Goal: Task Accomplishment & Management: Use online tool/utility

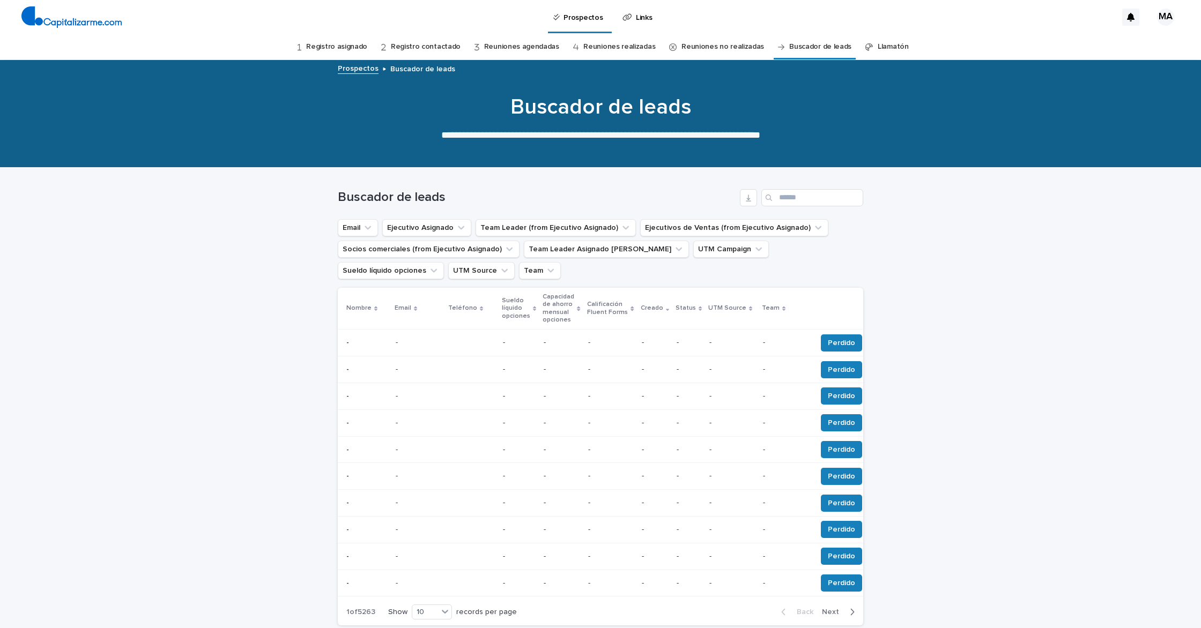
click at [347, 47] on link "Registro asignado" at bounding box center [336, 46] width 61 height 25
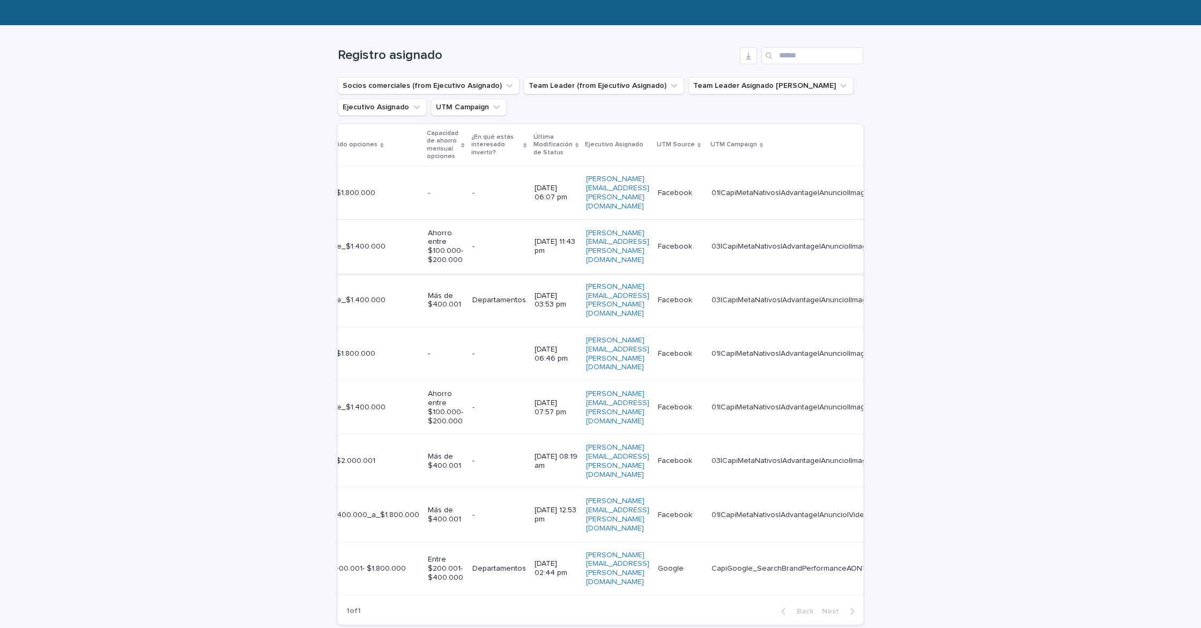
scroll to position [0, 630]
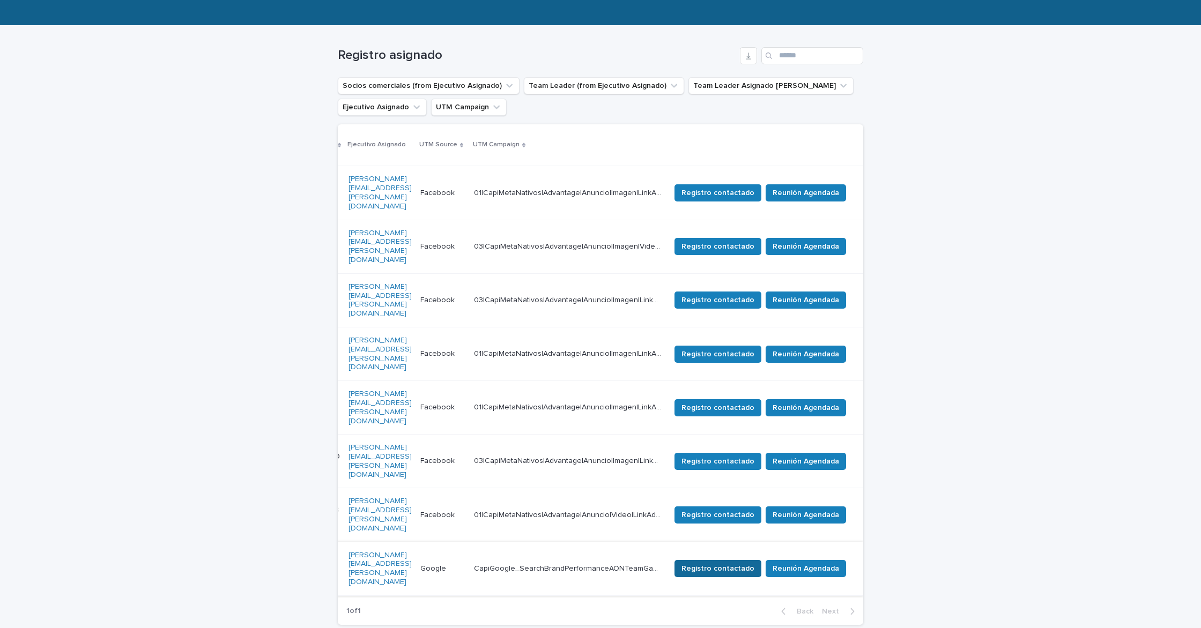
click at [722, 564] on span "Registro contactado" at bounding box center [718, 569] width 73 height 11
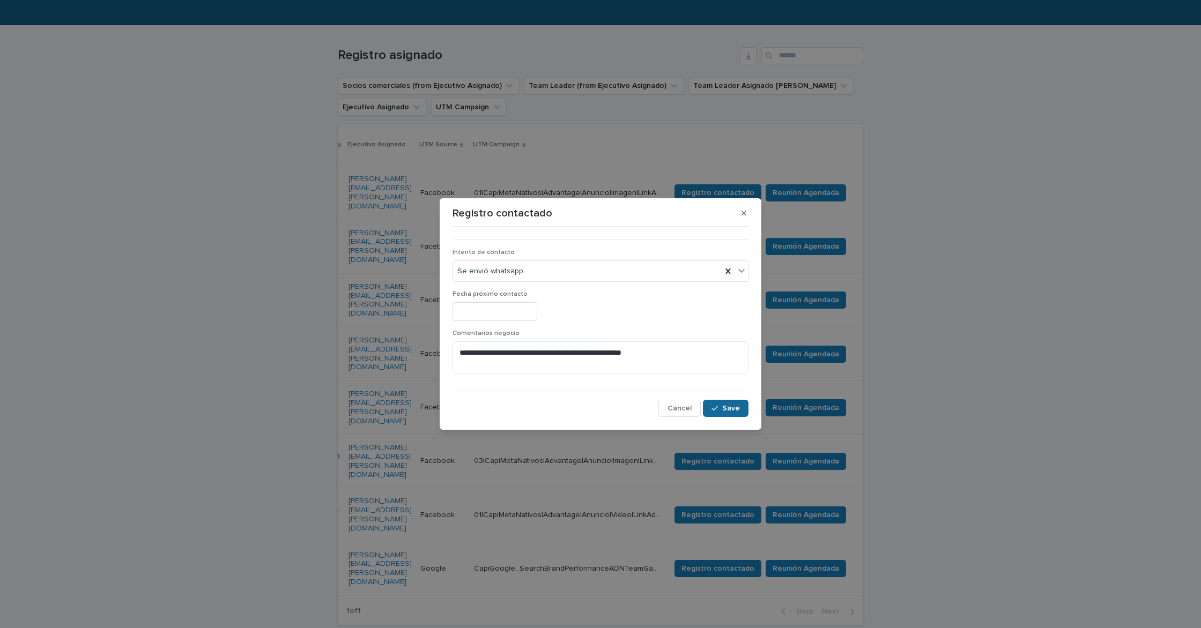
click at [728, 408] on span "Save" at bounding box center [731, 409] width 18 height 8
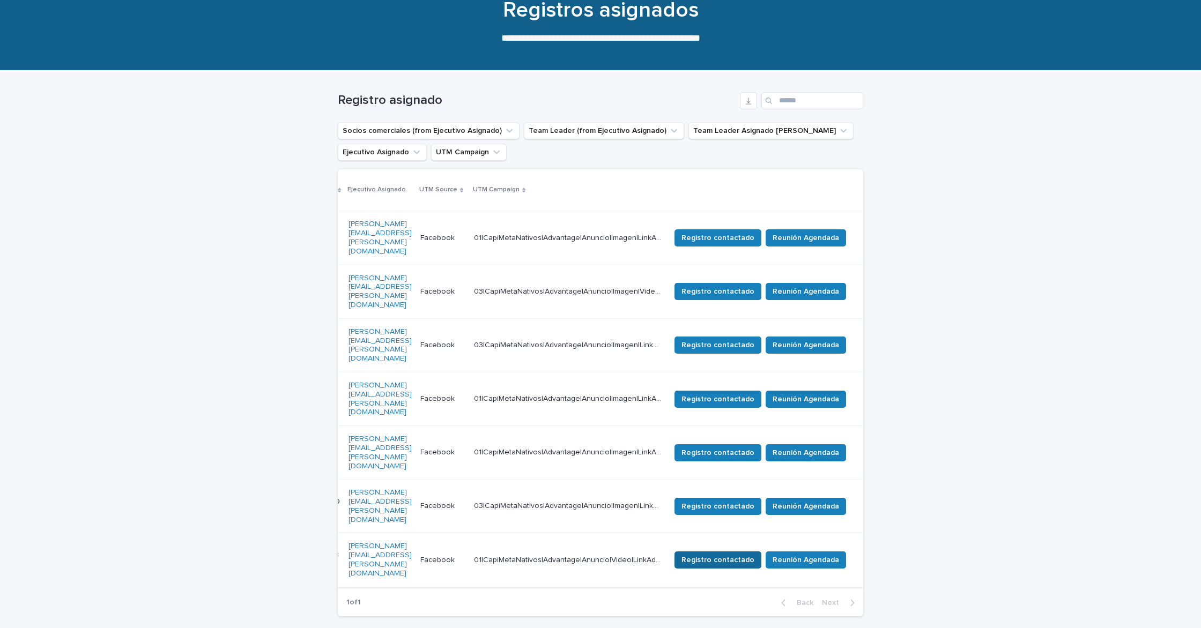
click at [715, 555] on span "Registro contactado" at bounding box center [718, 560] width 73 height 11
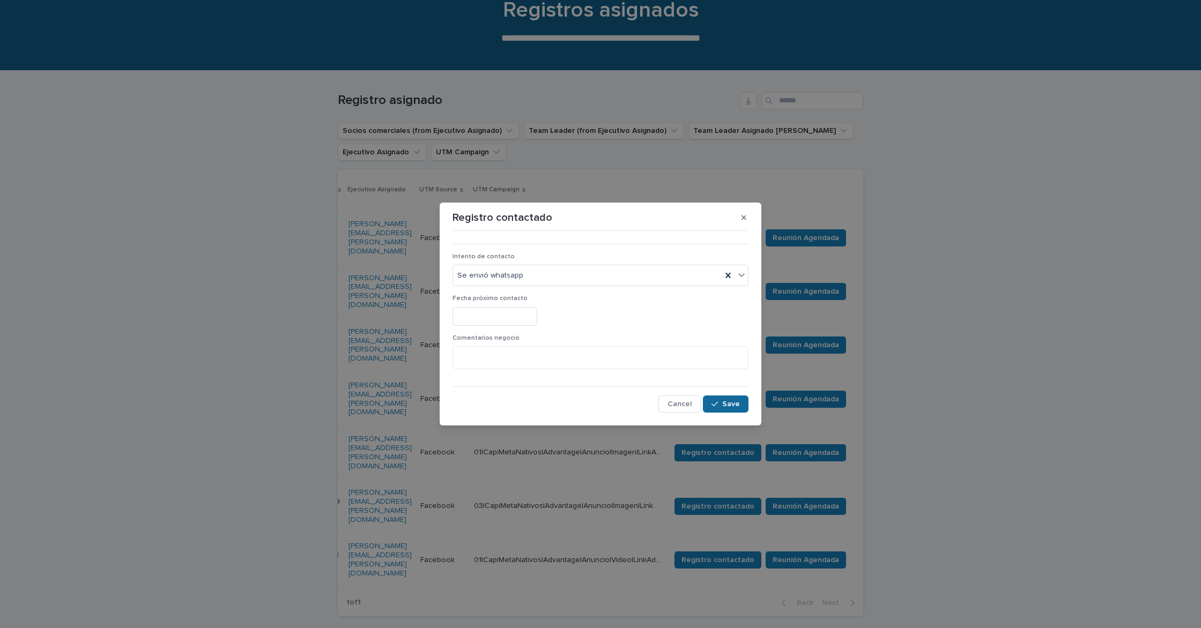
click at [728, 400] on button "Save" at bounding box center [726, 404] width 46 height 17
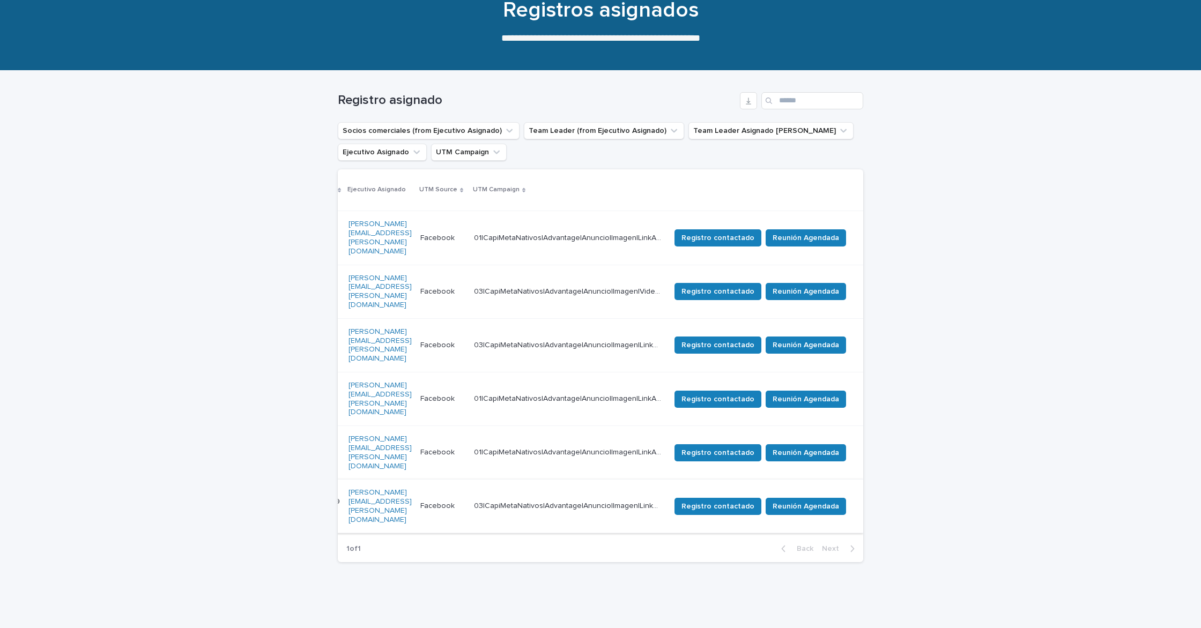
scroll to position [62, 0]
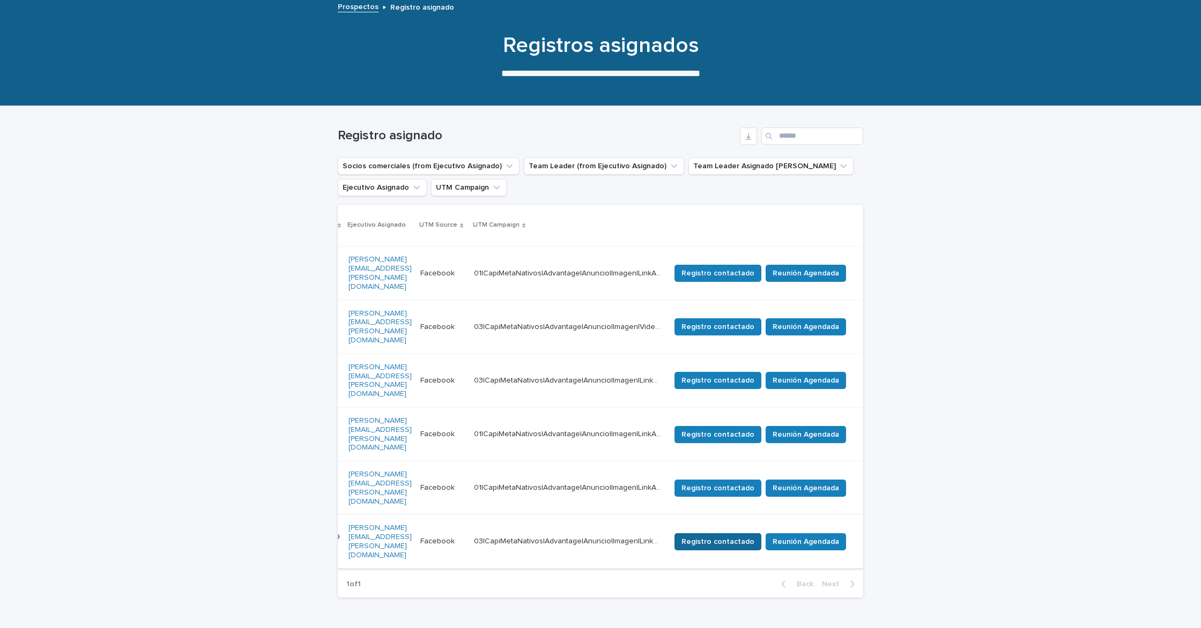
click at [729, 537] on span "Registro contactado" at bounding box center [718, 542] width 73 height 11
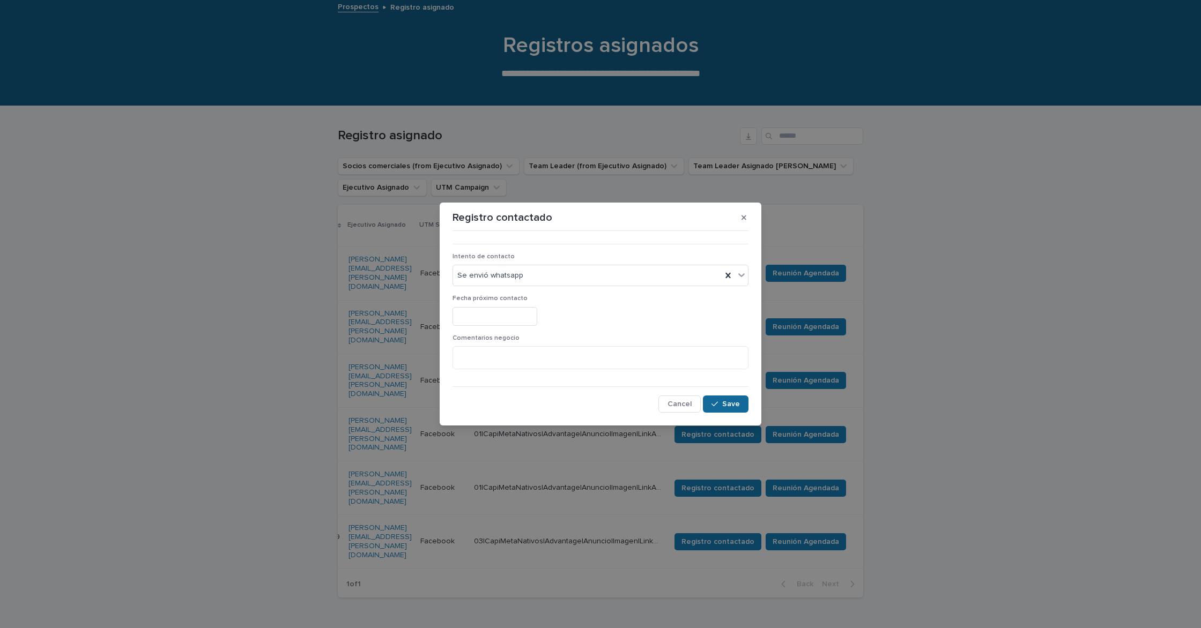
click at [724, 403] on span "Save" at bounding box center [731, 405] width 18 height 8
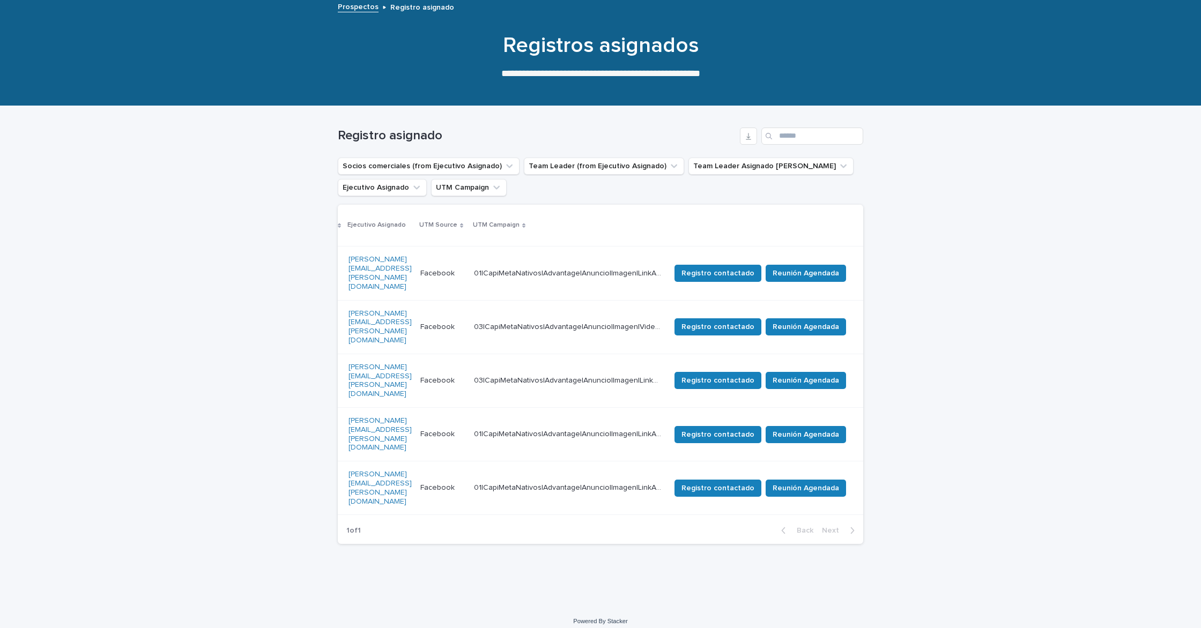
scroll to position [26, 0]
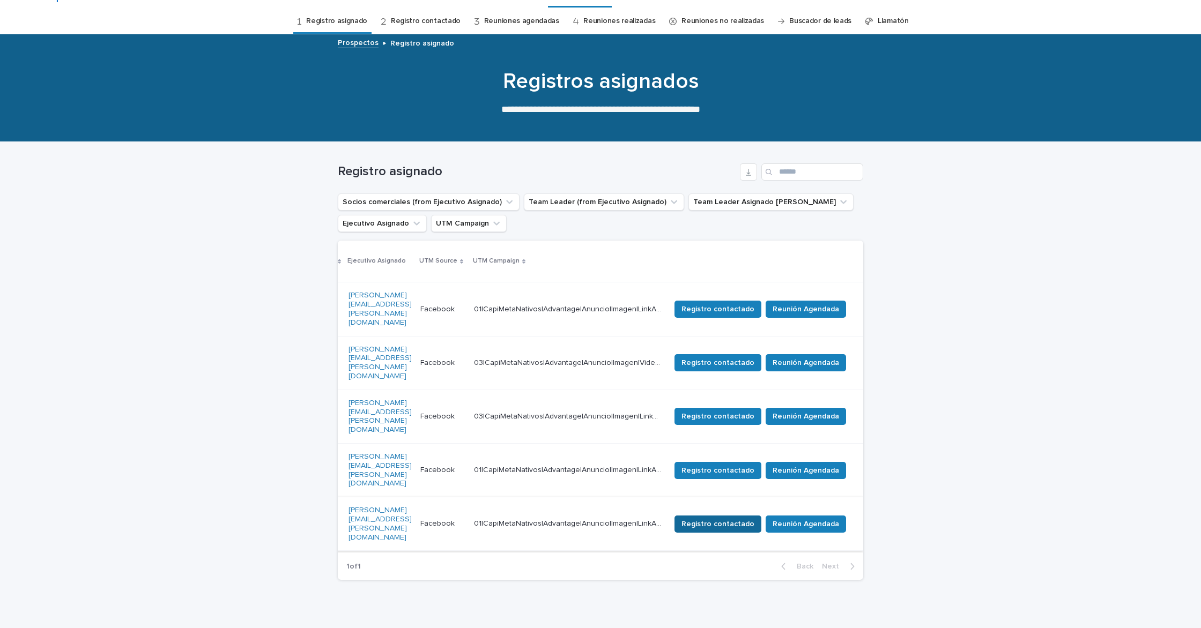
click at [725, 519] on span "Registro contactado" at bounding box center [718, 524] width 73 height 11
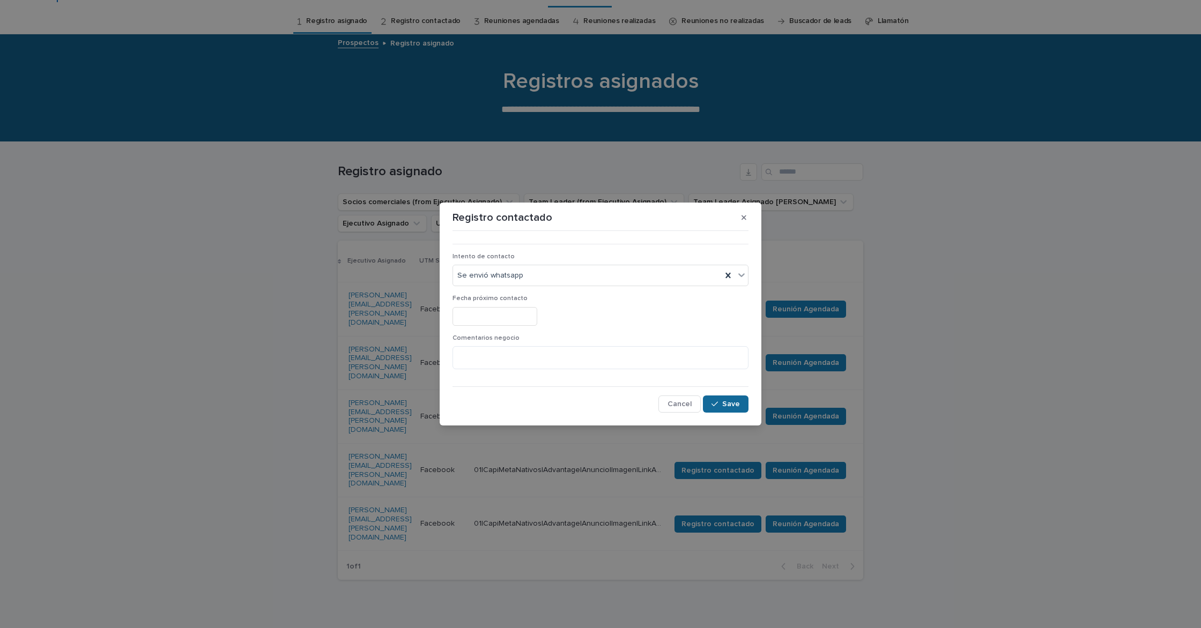
click at [712, 400] on button "Save" at bounding box center [726, 404] width 46 height 17
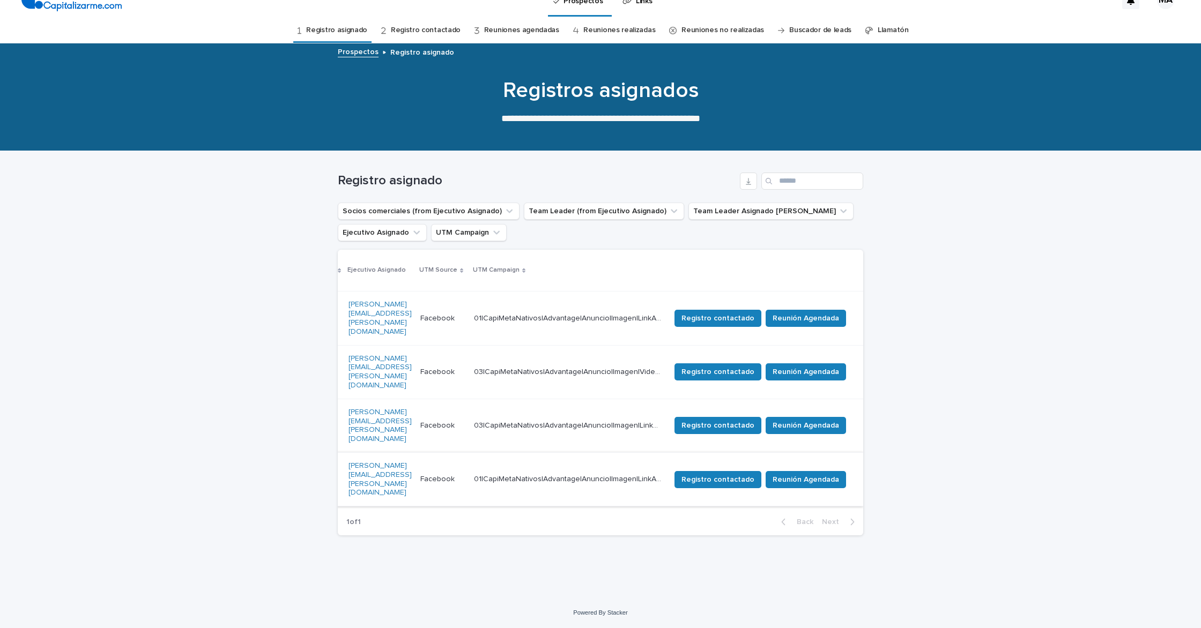
scroll to position [0, 0]
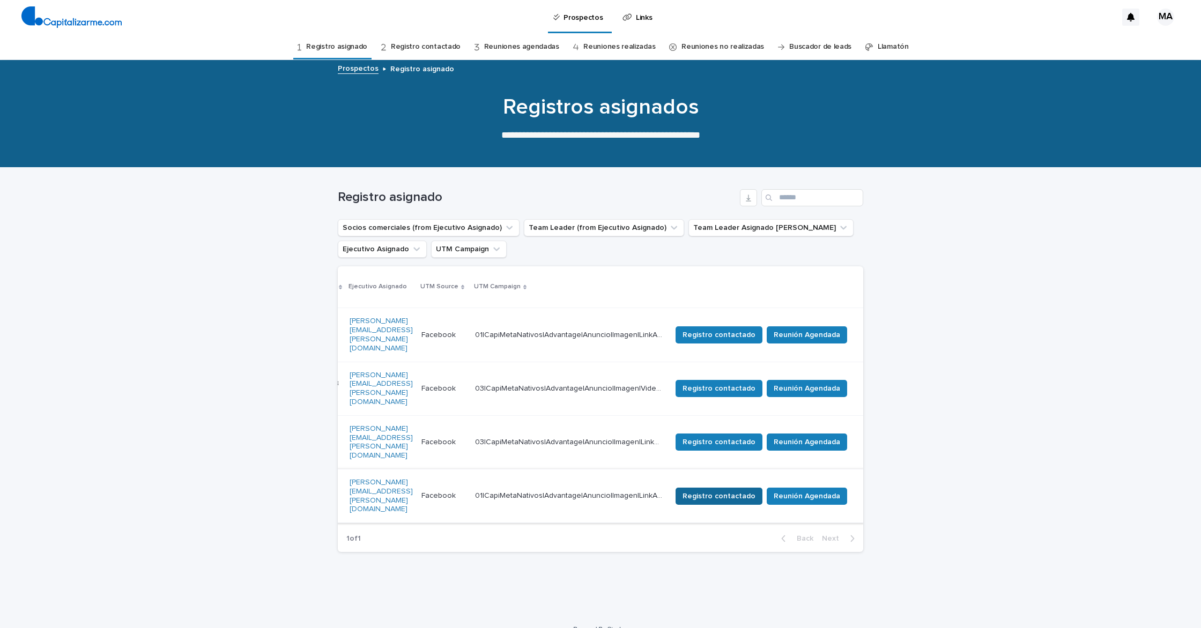
click at [729, 491] on span "Registro contactado" at bounding box center [719, 496] width 73 height 11
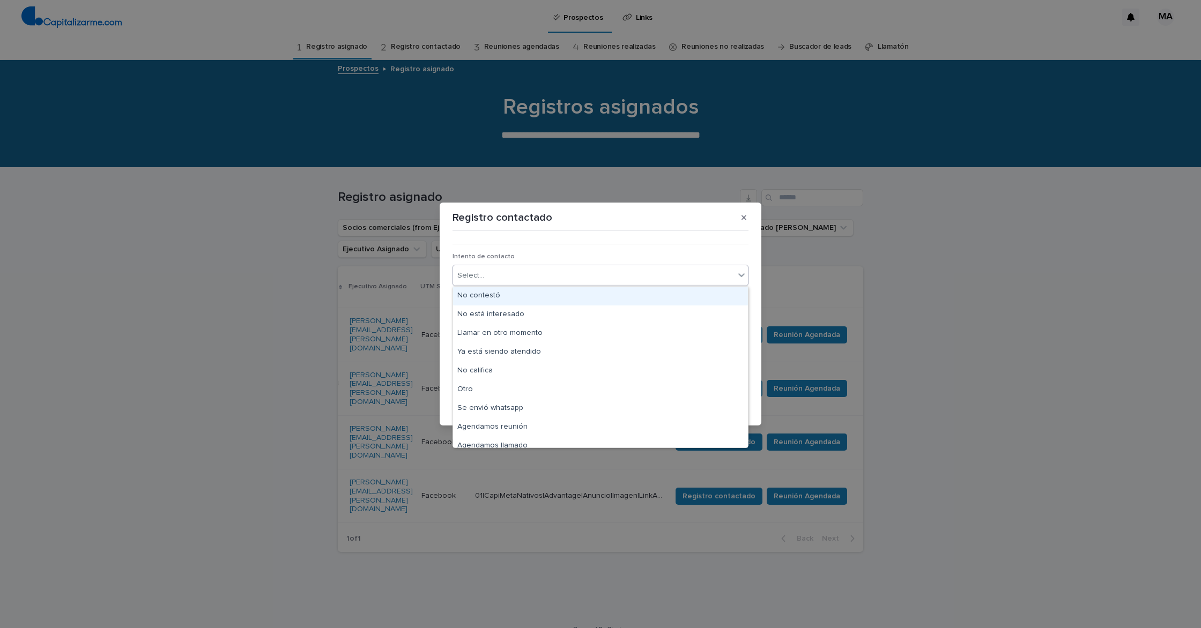
click at [553, 269] on div "Select..." at bounding box center [594, 276] width 282 height 18
click at [542, 409] on div "Se envió whatsapp" at bounding box center [600, 408] width 295 height 19
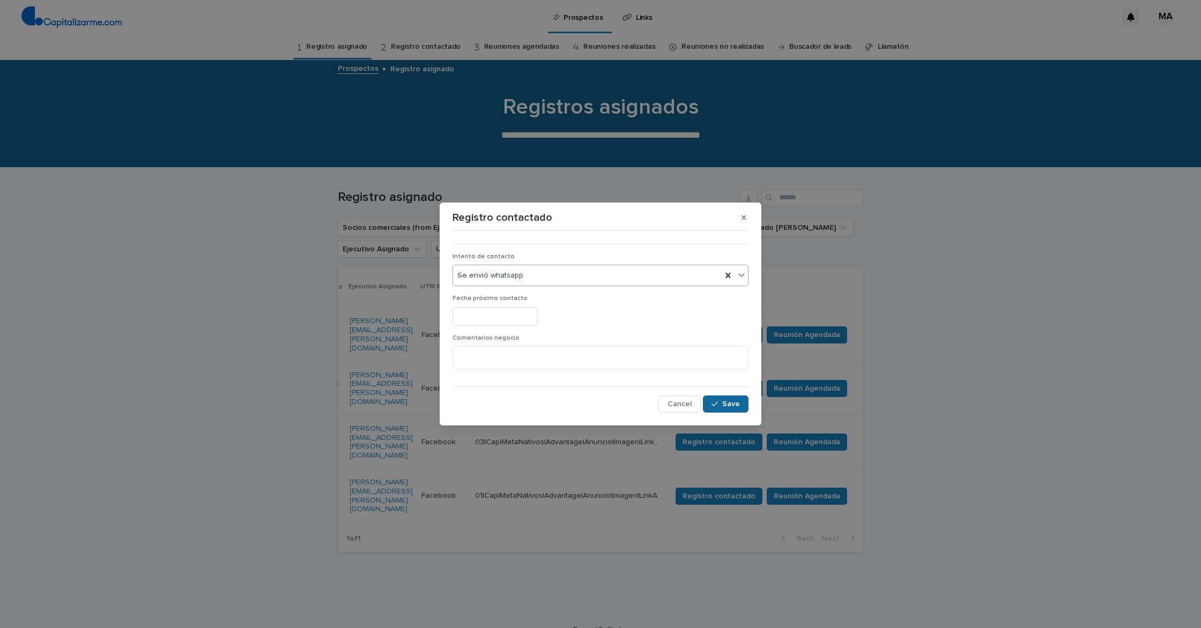
click at [715, 402] on icon "button" at bounding box center [715, 405] width 6 height 8
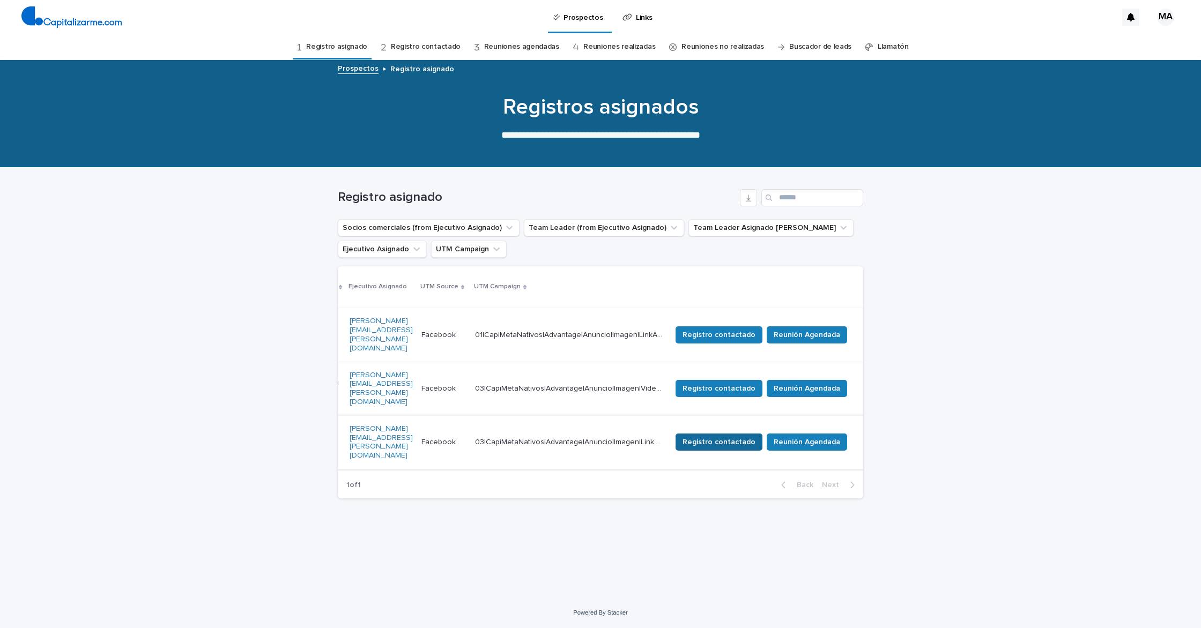
click at [714, 437] on span "Registro contactado" at bounding box center [719, 442] width 73 height 11
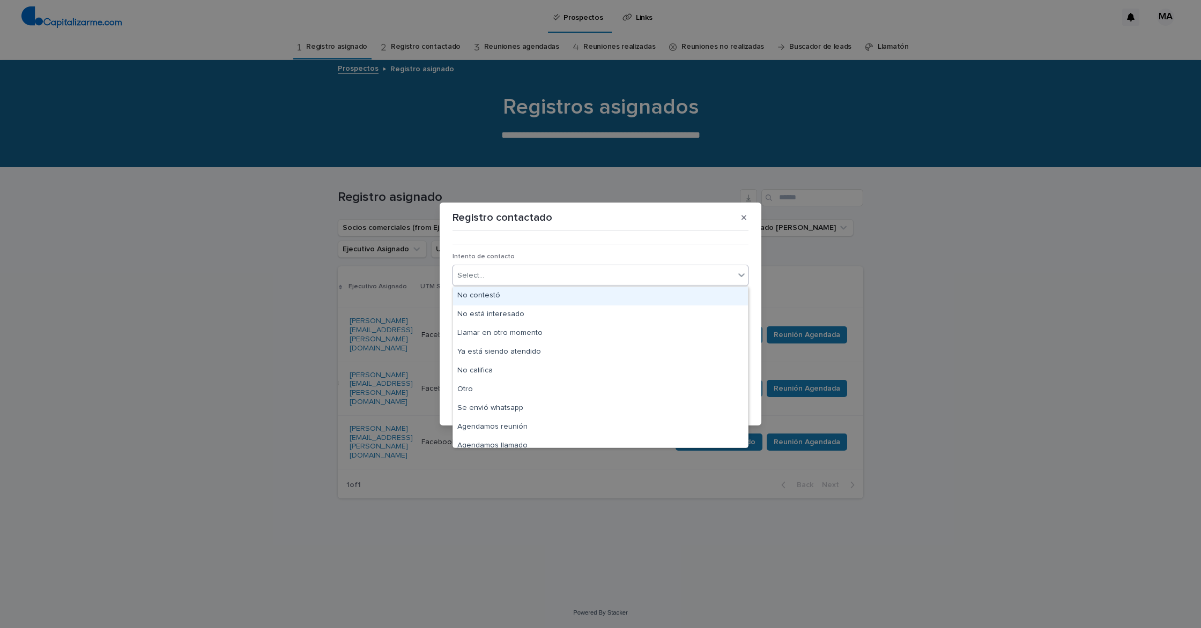
click at [572, 272] on div "Select..." at bounding box center [594, 276] width 282 height 18
click at [560, 416] on div "Se envió whatsapp" at bounding box center [600, 408] width 295 height 19
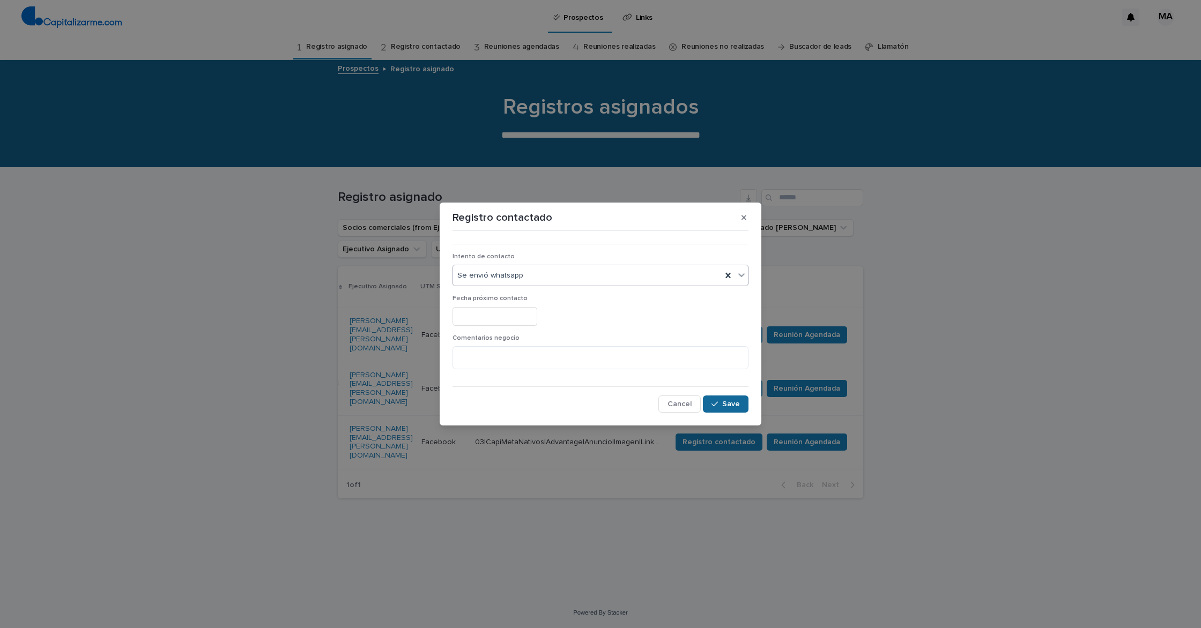
click at [732, 404] on span "Save" at bounding box center [731, 405] width 18 height 8
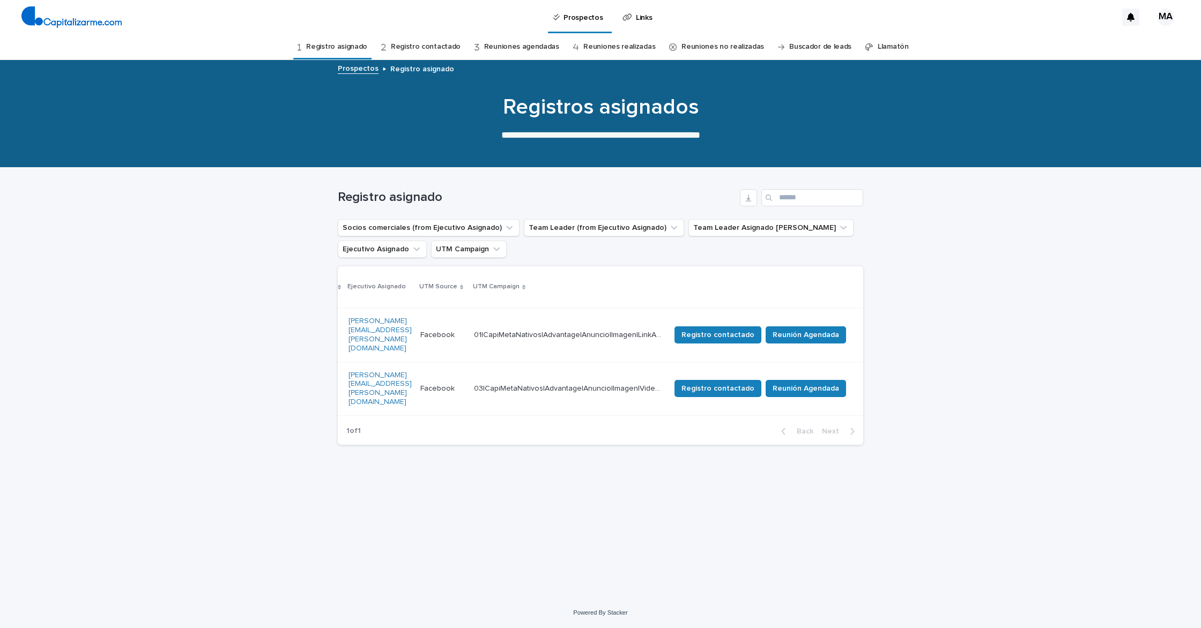
scroll to position [0, 558]
click at [708, 383] on span "Registro contactado" at bounding box center [719, 388] width 73 height 11
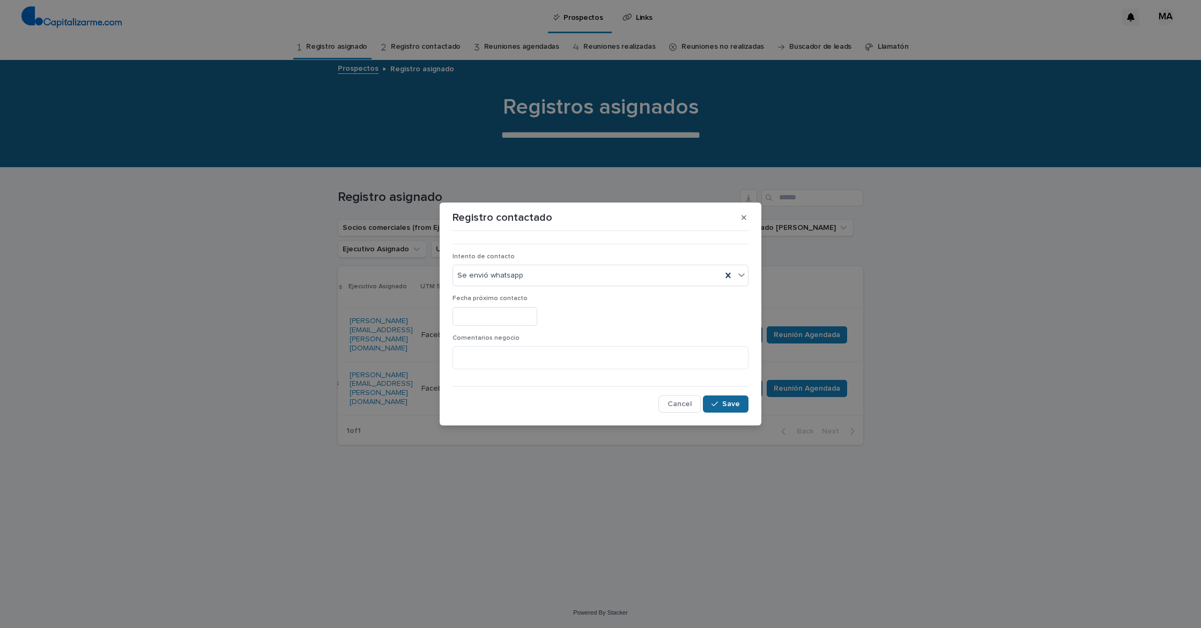
click at [723, 402] on span "Save" at bounding box center [731, 405] width 18 height 8
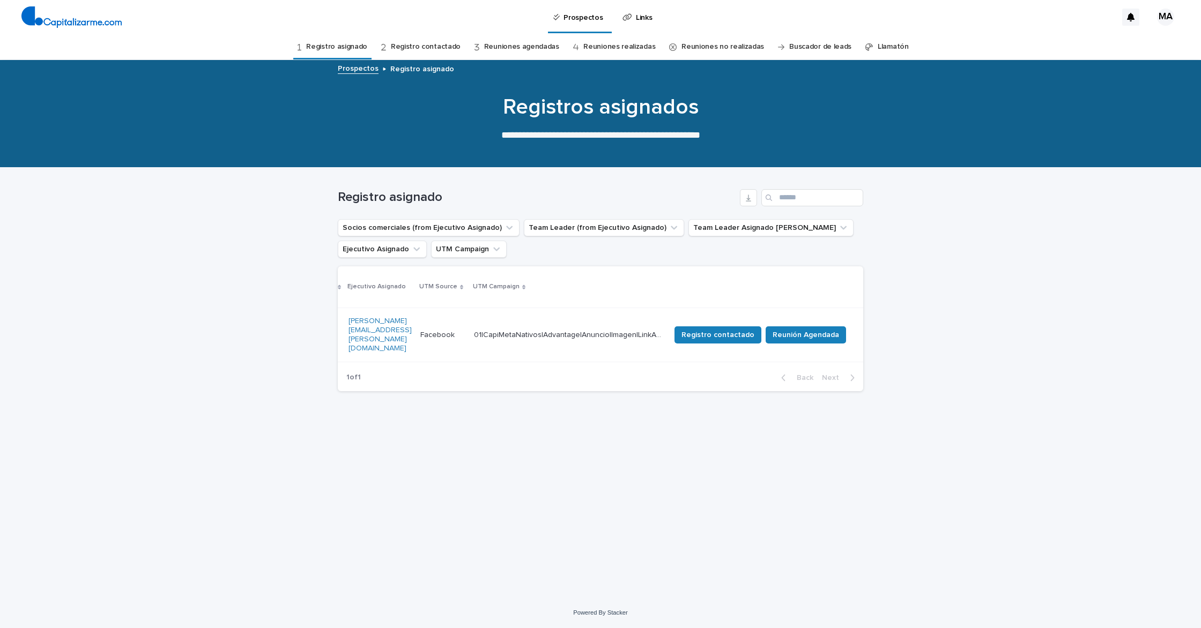
scroll to position [0, 545]
click at [723, 330] on span "Registro contactado" at bounding box center [718, 335] width 73 height 11
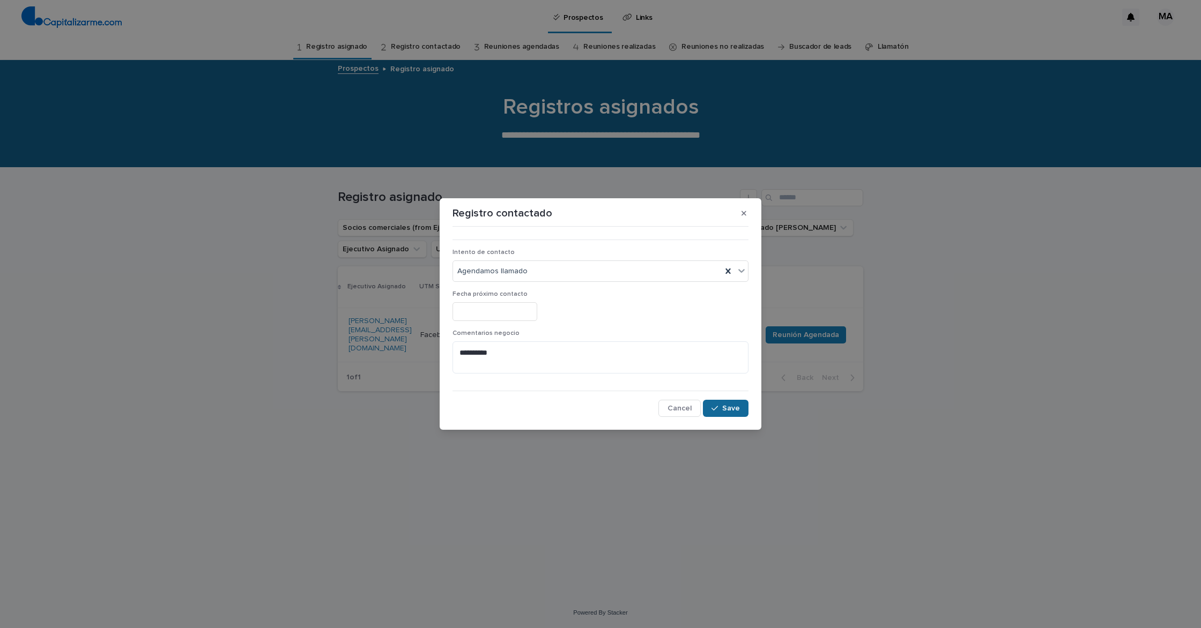
click at [727, 408] on span "Save" at bounding box center [731, 409] width 18 height 8
